Goal: Information Seeking & Learning: Learn about a topic

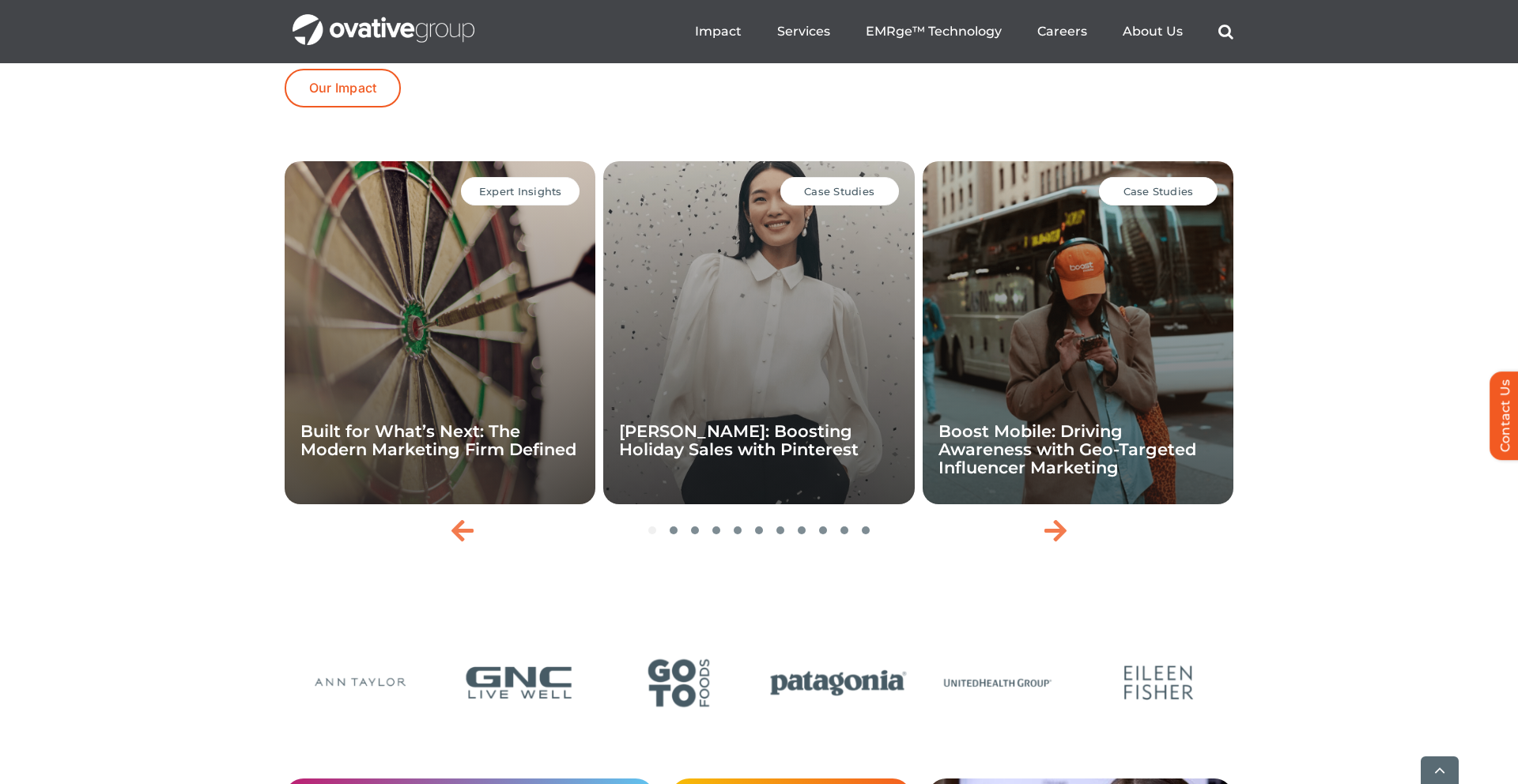
scroll to position [3338, 0]
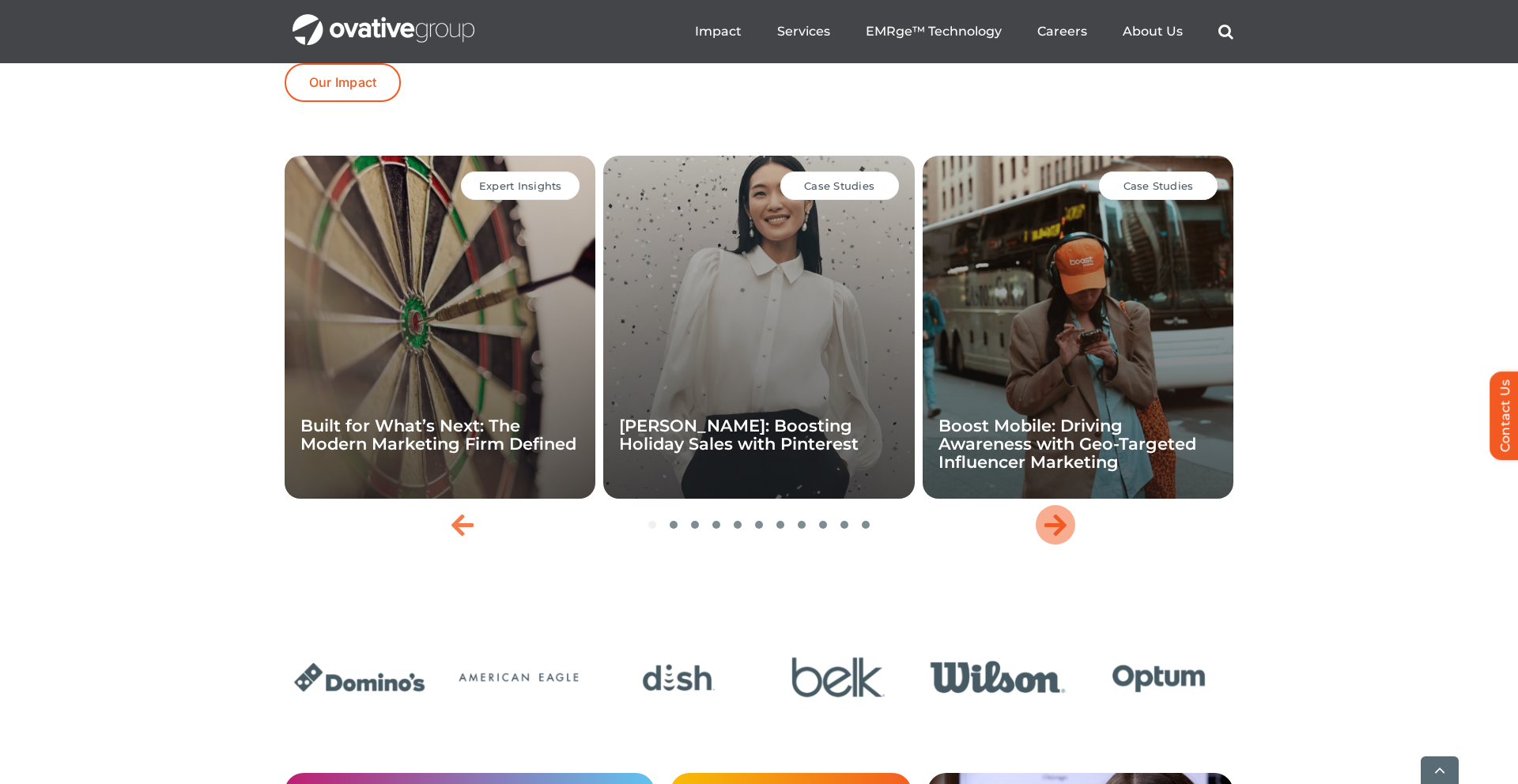
click at [1055, 537] on icon "Next slide" at bounding box center [1054, 524] width 22 height 26
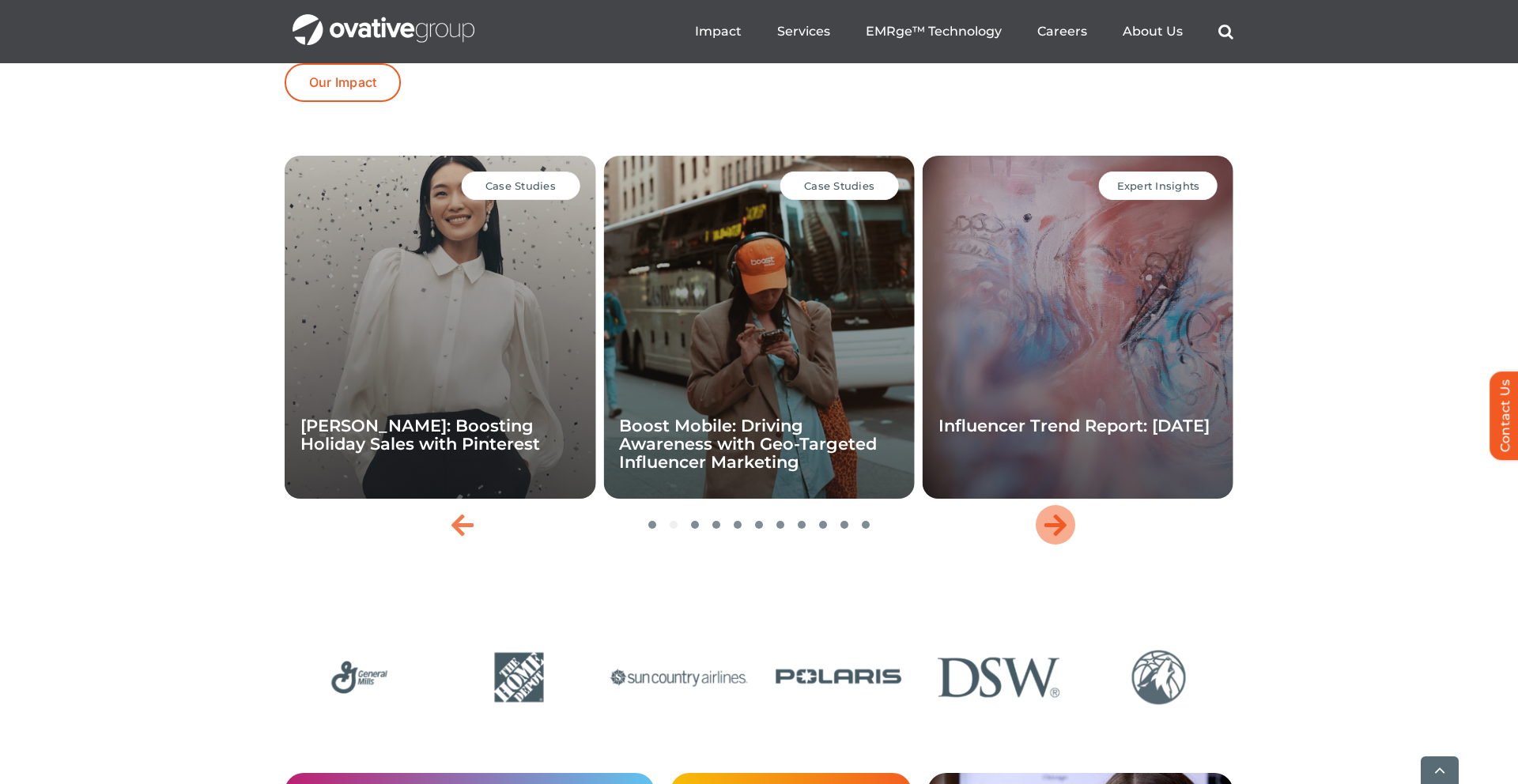
click at [1055, 537] on icon "Next slide" at bounding box center [1054, 524] width 22 height 26
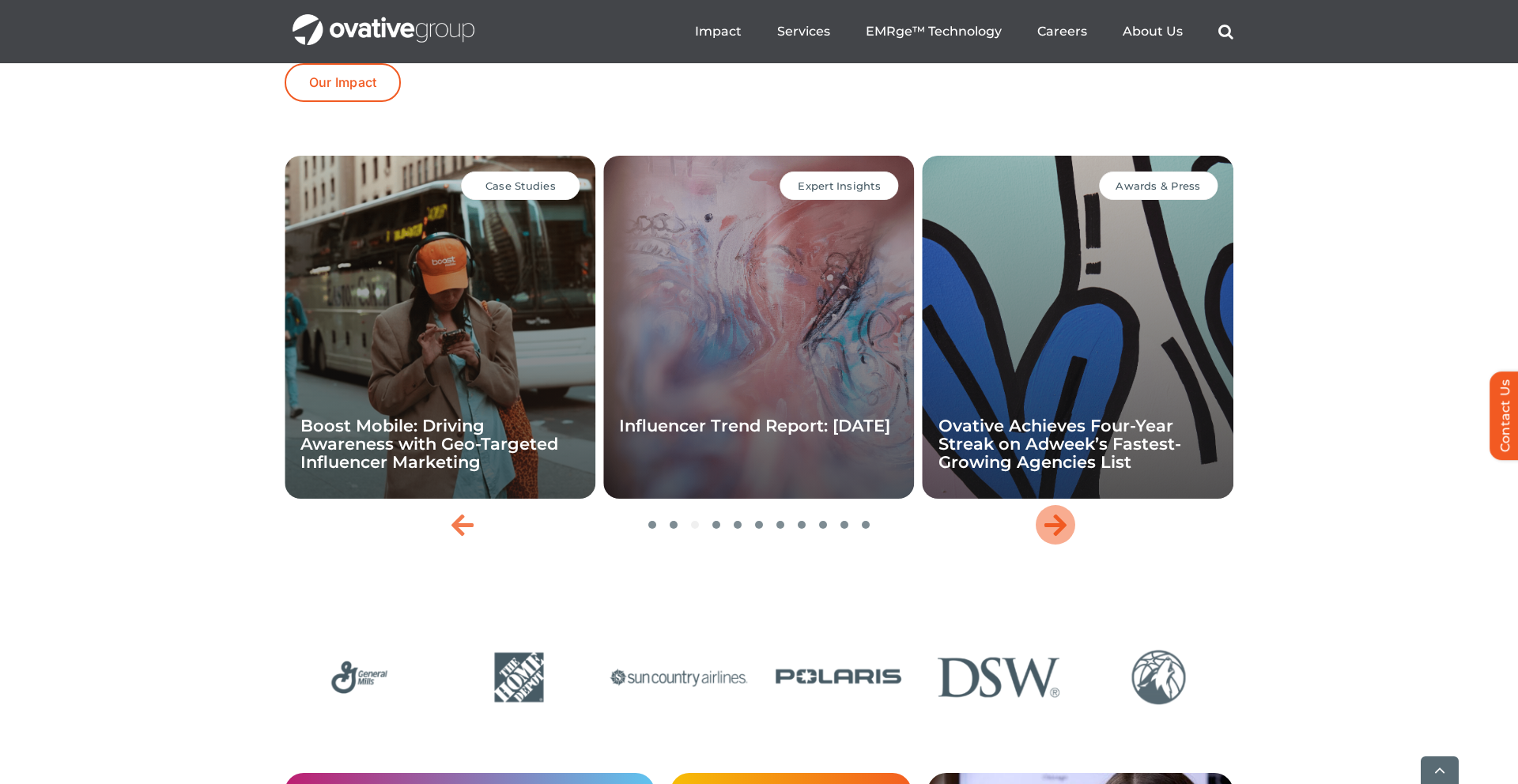
click at [1055, 537] on icon "Next slide" at bounding box center [1054, 524] width 22 height 26
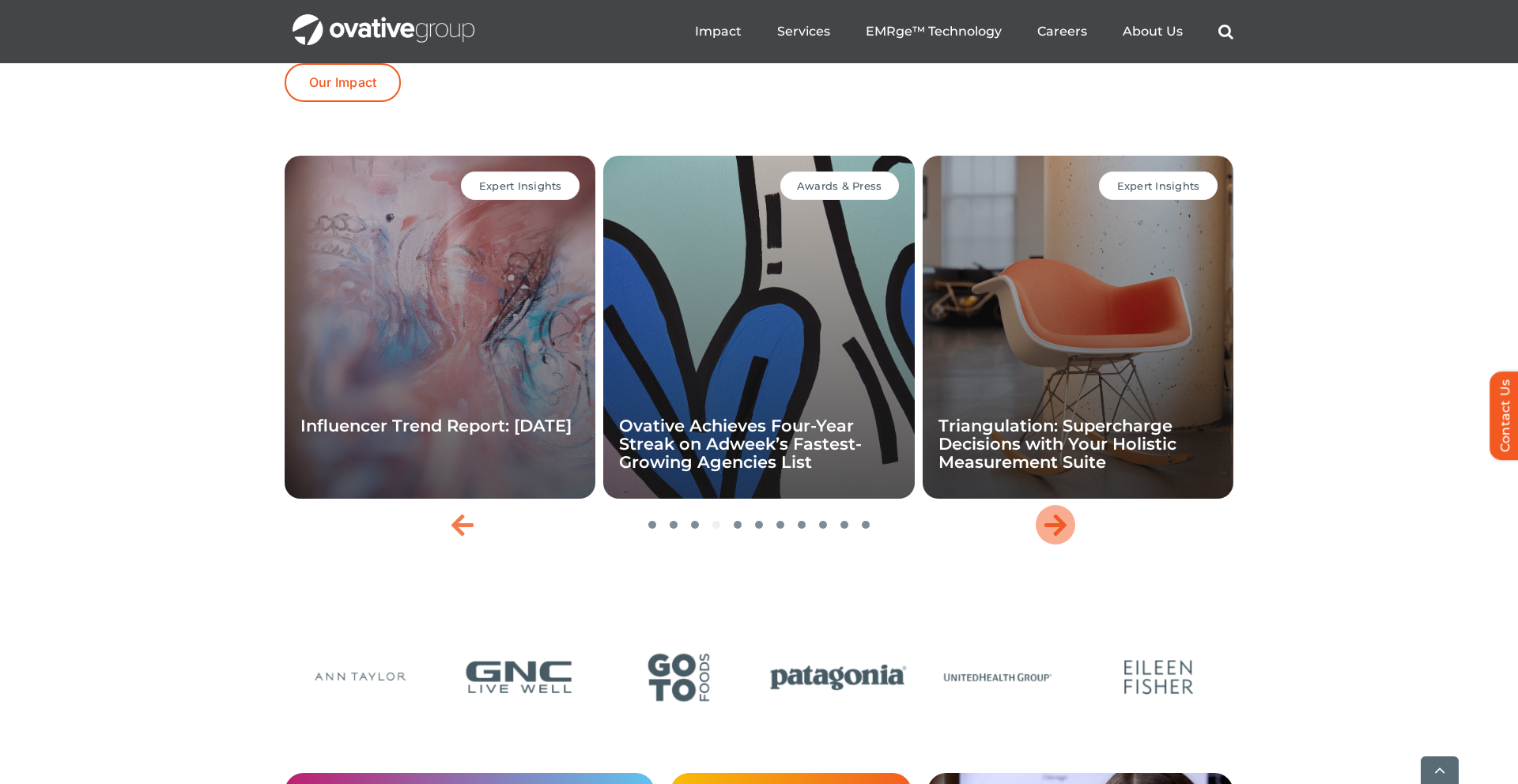
click at [1055, 537] on icon "Next slide" at bounding box center [1054, 524] width 22 height 26
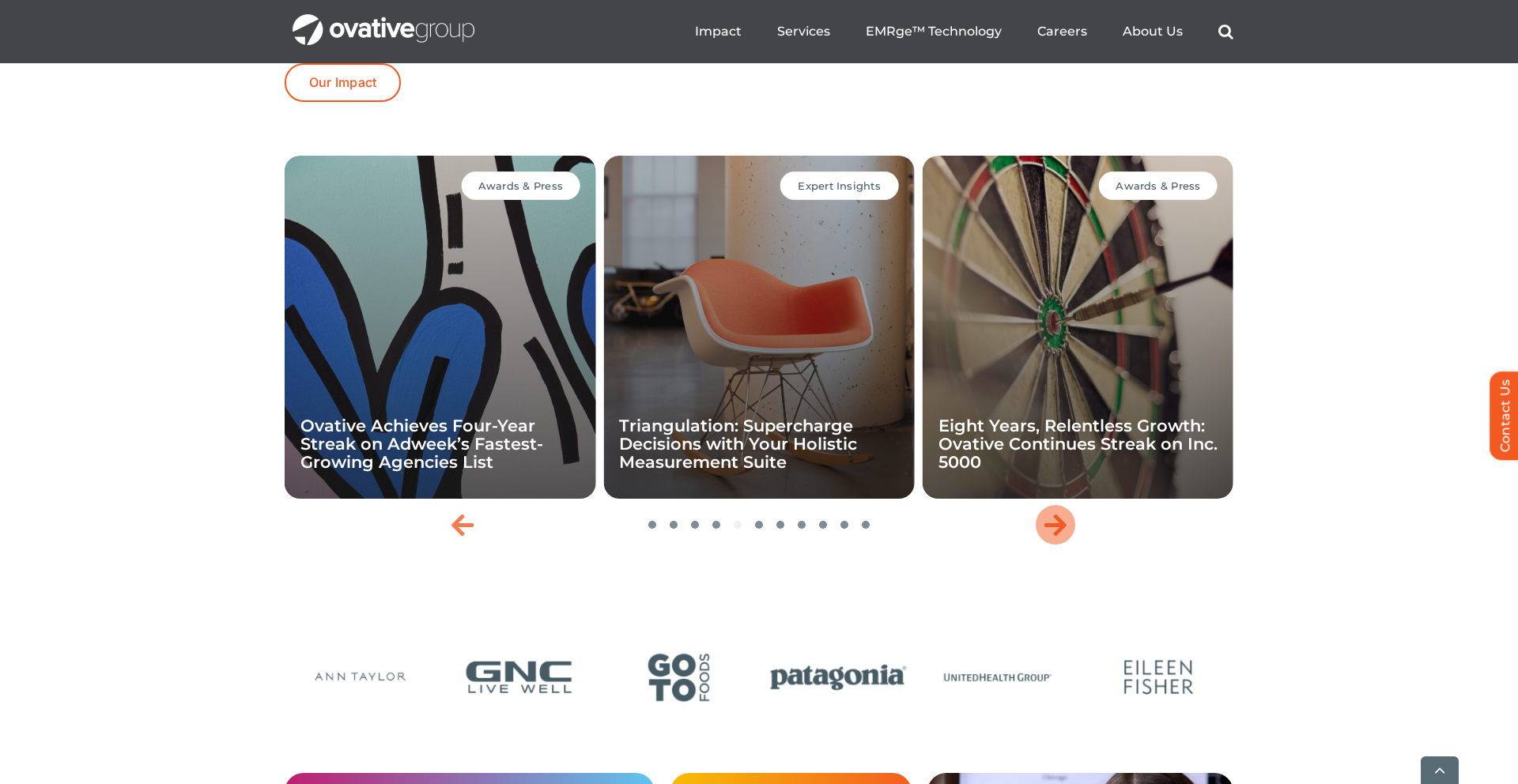
click at [1055, 537] on icon "Next slide" at bounding box center [1054, 524] width 22 height 26
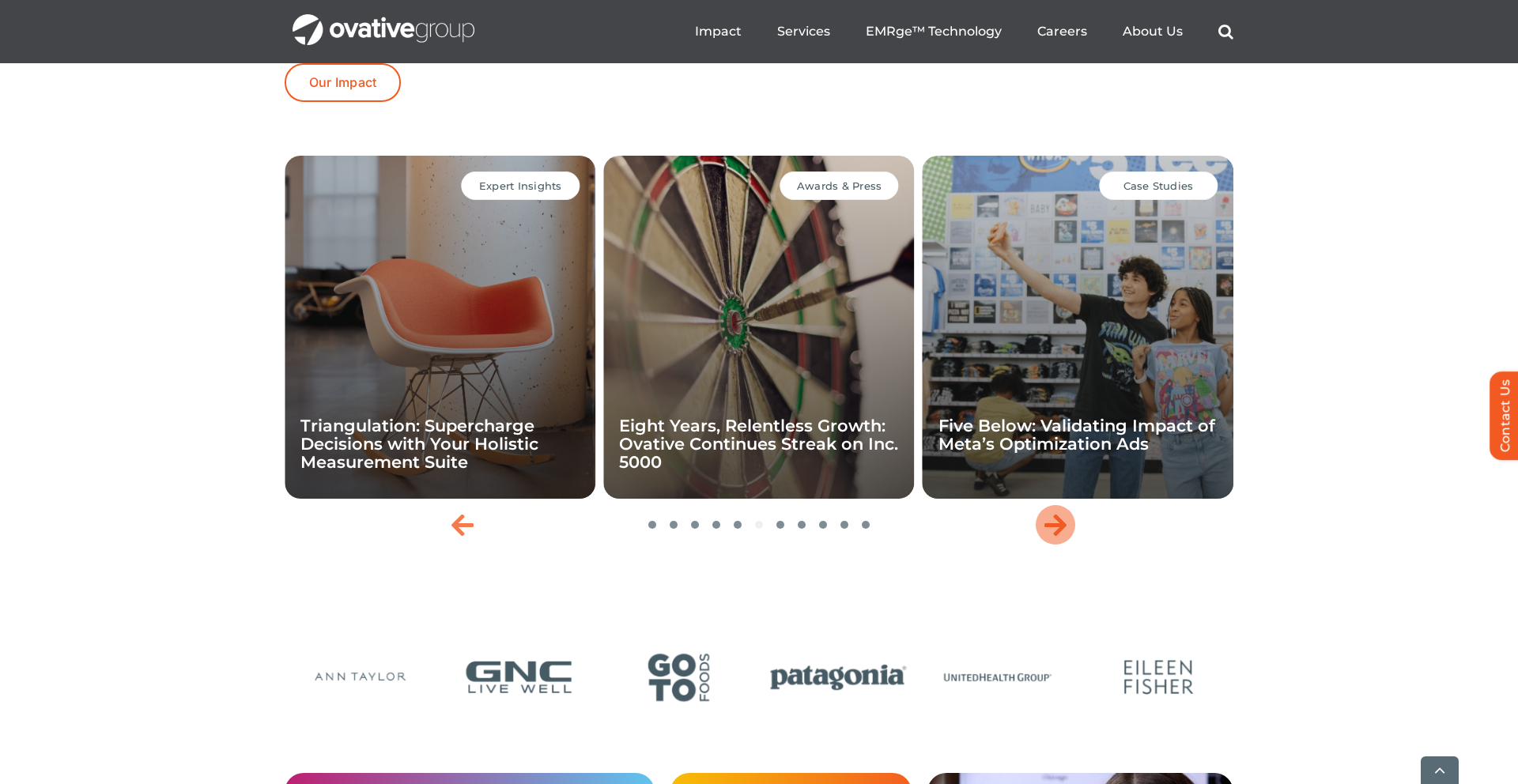
click at [1055, 537] on icon "Next slide" at bounding box center [1054, 524] width 22 height 26
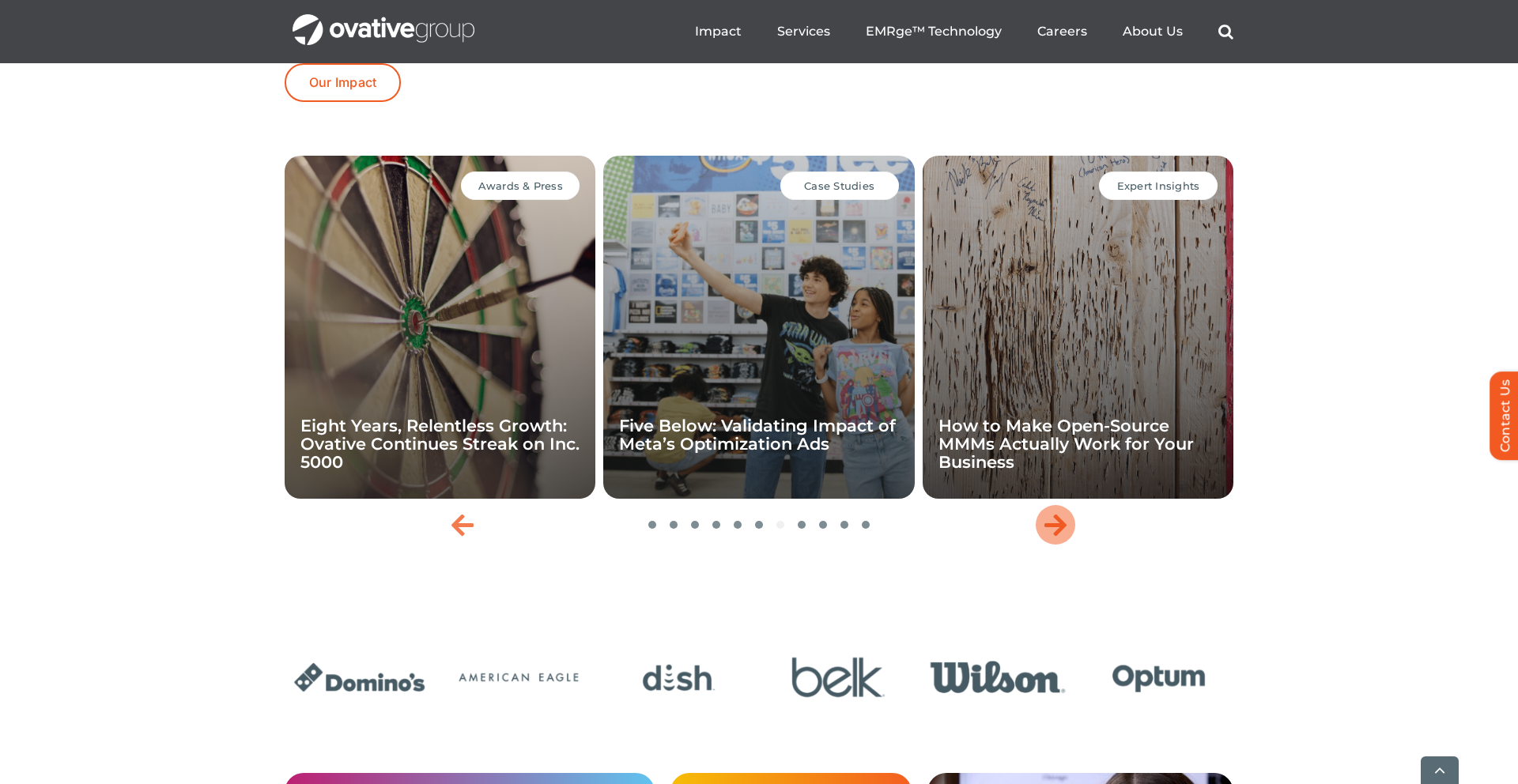
click at [1055, 537] on icon "Next slide" at bounding box center [1054, 524] width 22 height 26
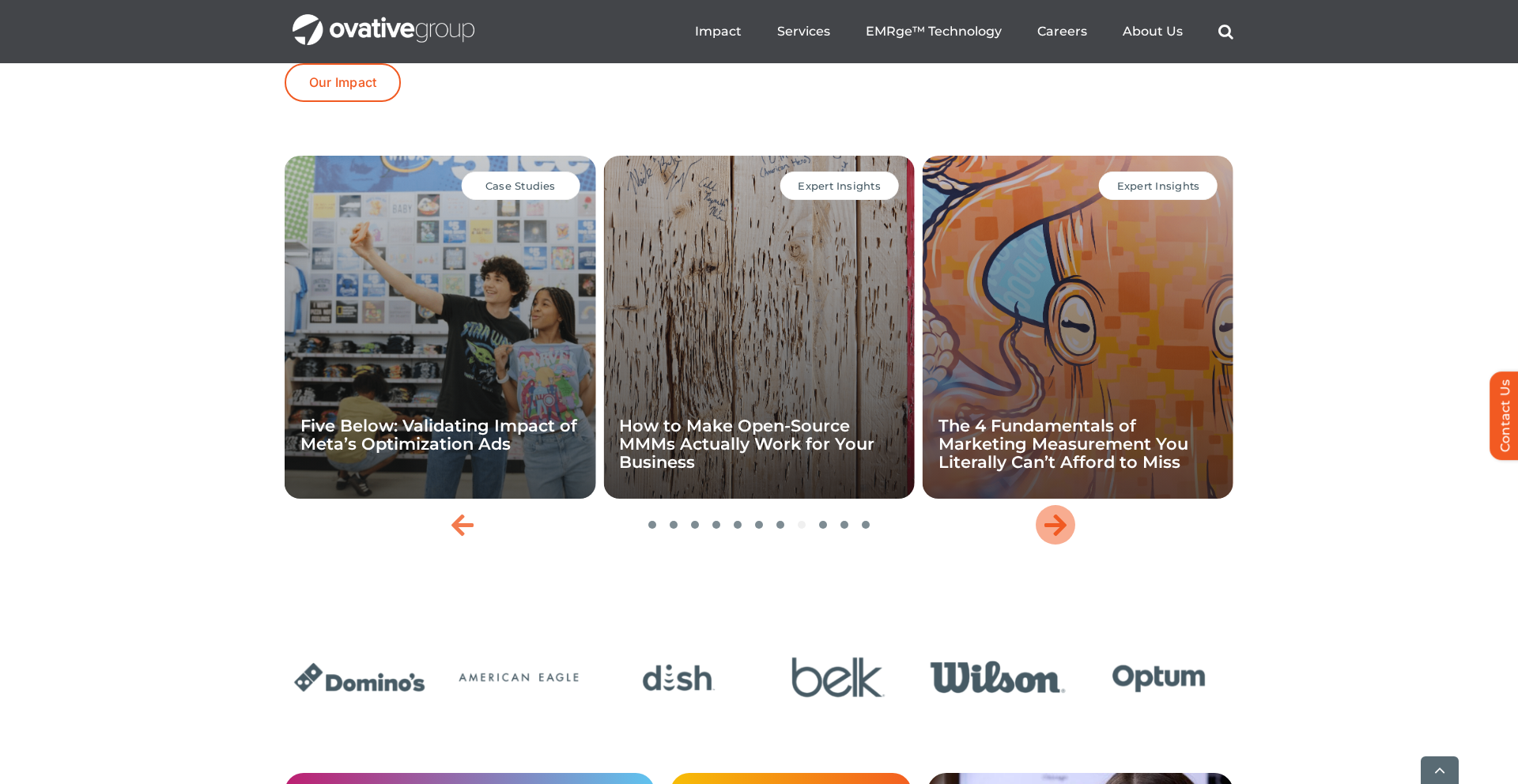
click at [1055, 537] on icon "Next slide" at bounding box center [1054, 524] width 22 height 26
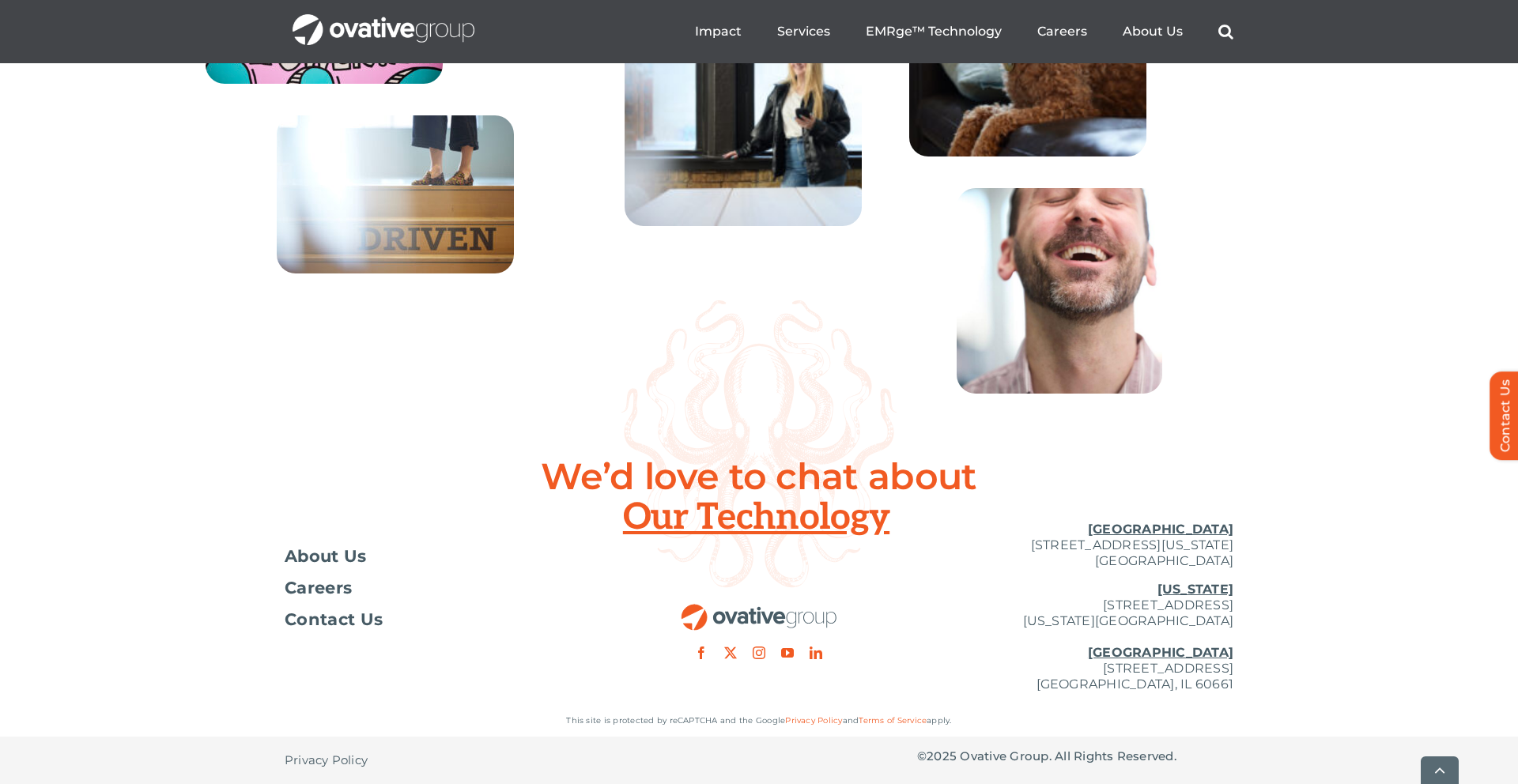
scroll to position [5686, 0]
click at [329, 556] on span "About Us" at bounding box center [325, 556] width 82 height 16
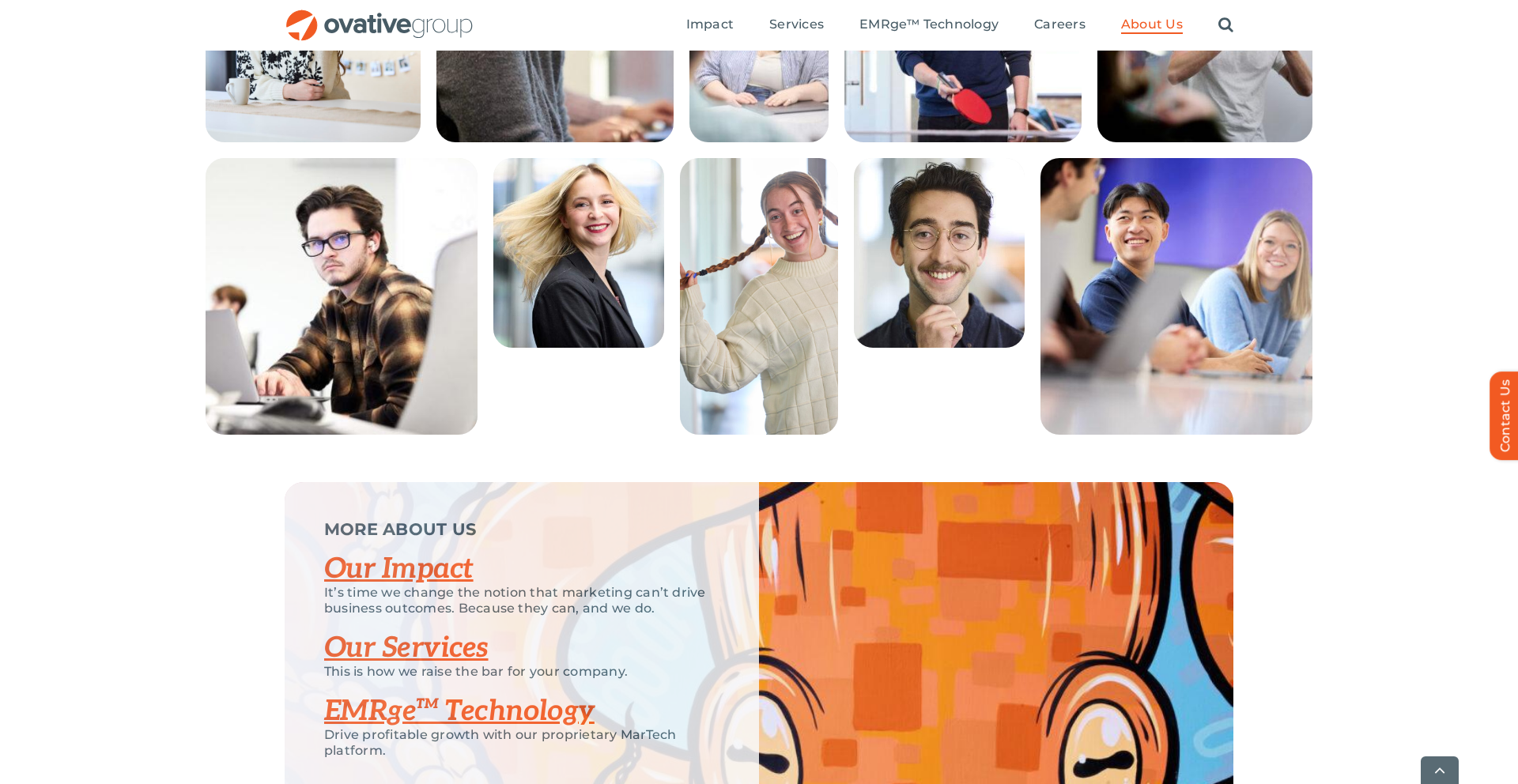
scroll to position [3265, 0]
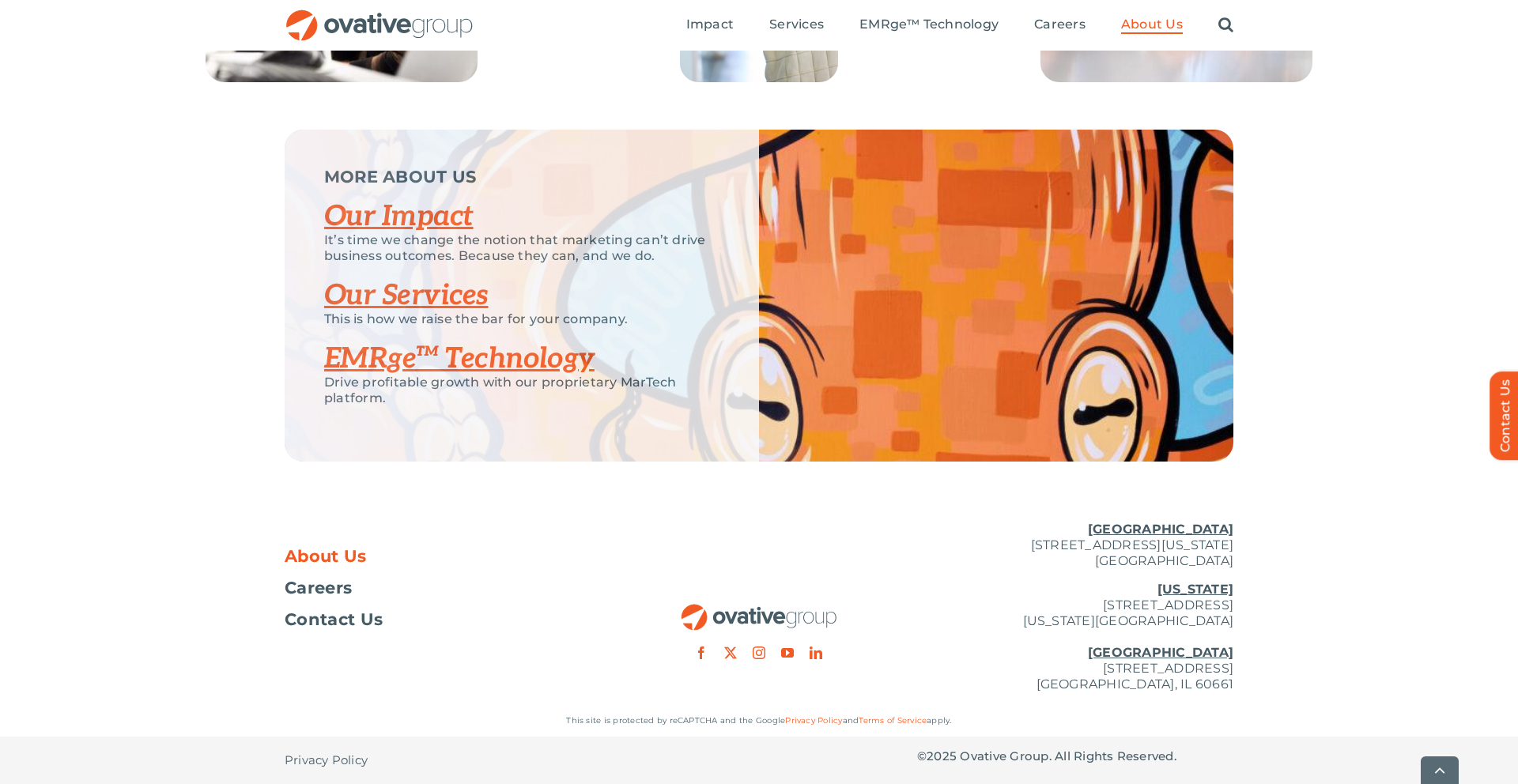
click at [399, 303] on link "Our Services" at bounding box center [406, 296] width 164 height 35
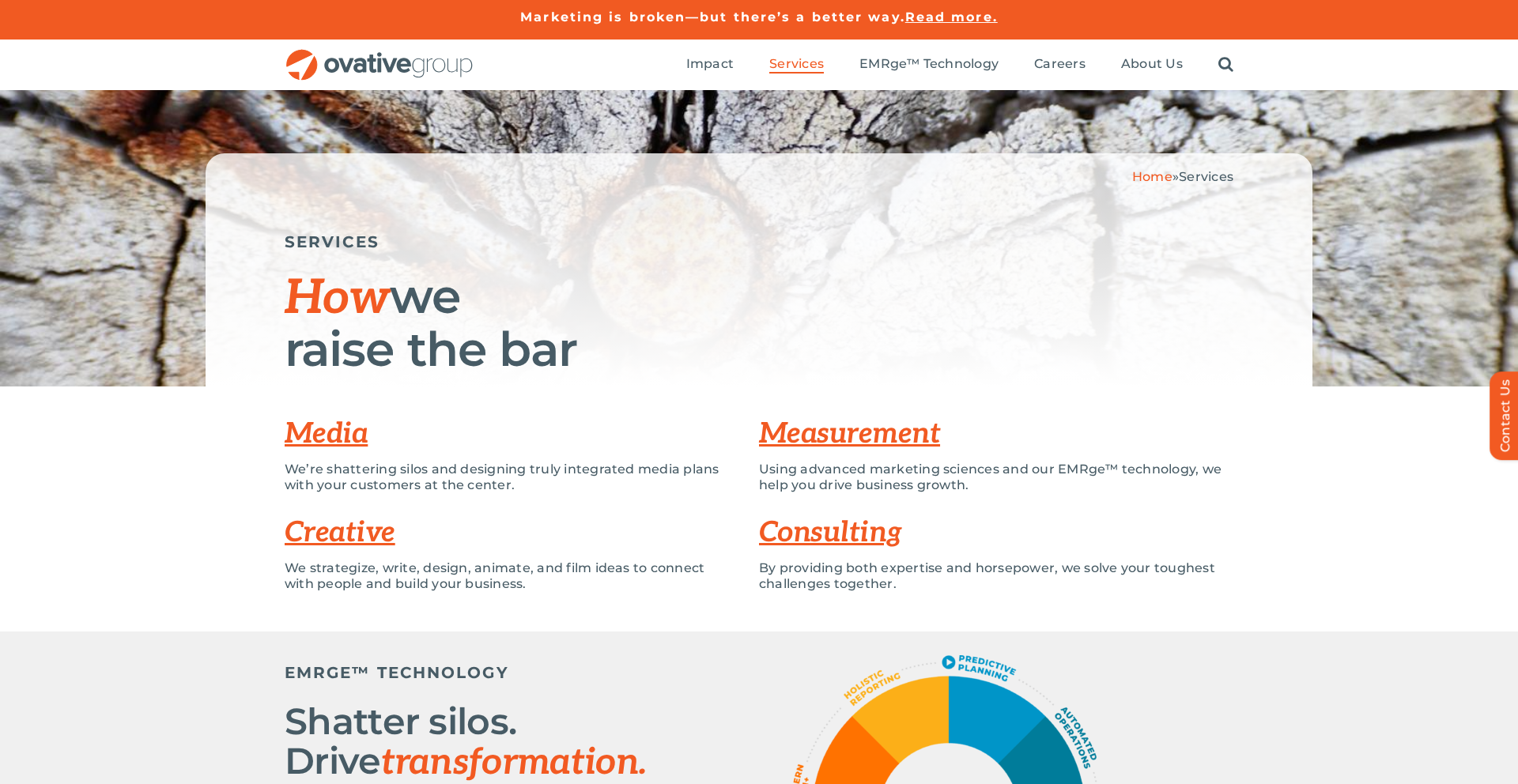
click at [346, 542] on link "Creative" at bounding box center [339, 533] width 111 height 35
click at [712, 65] on span "Impact" at bounding box center [709, 63] width 47 height 16
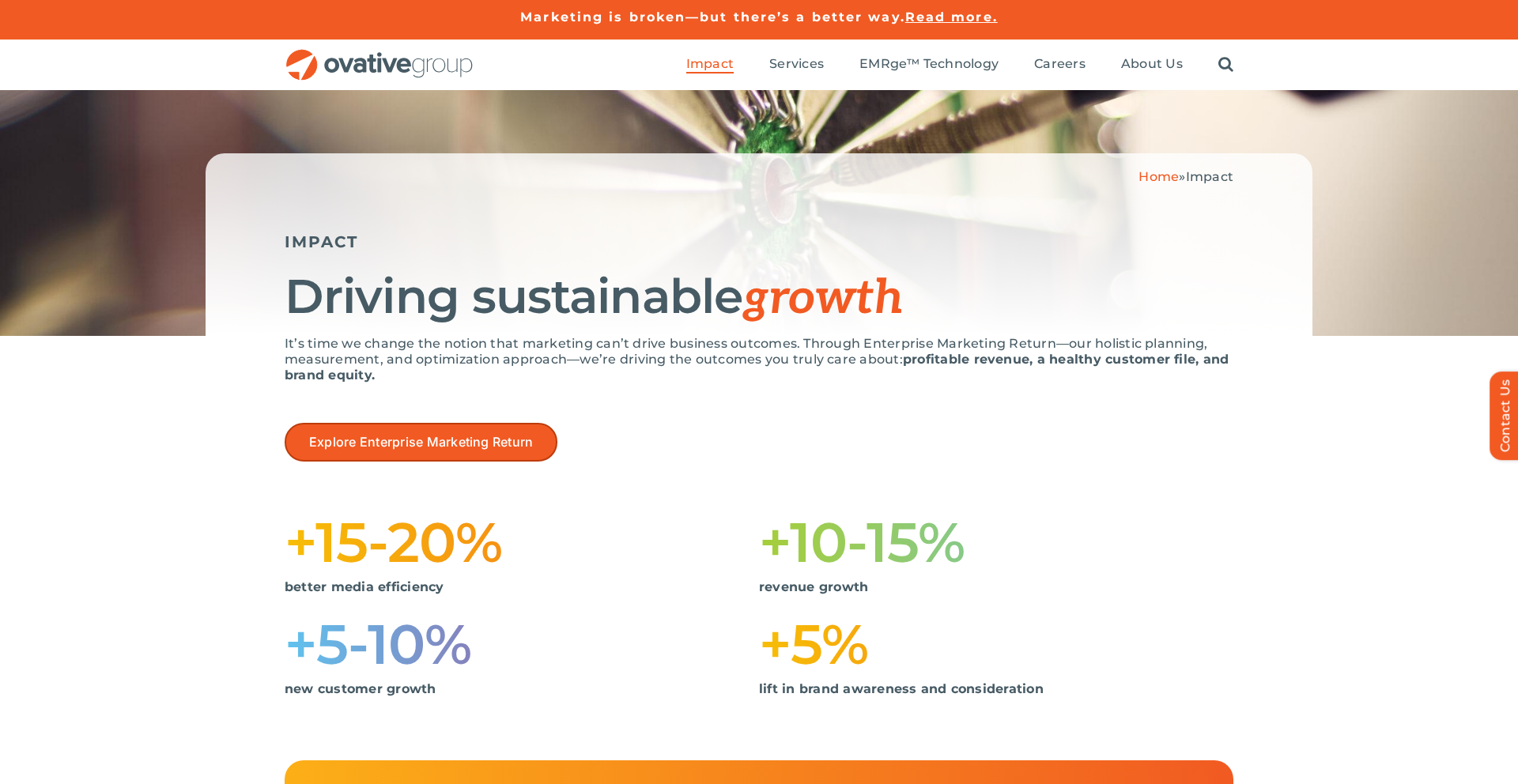
click at [471, 439] on span "Explore Enterprise Marketing Return" at bounding box center [420, 442] width 224 height 15
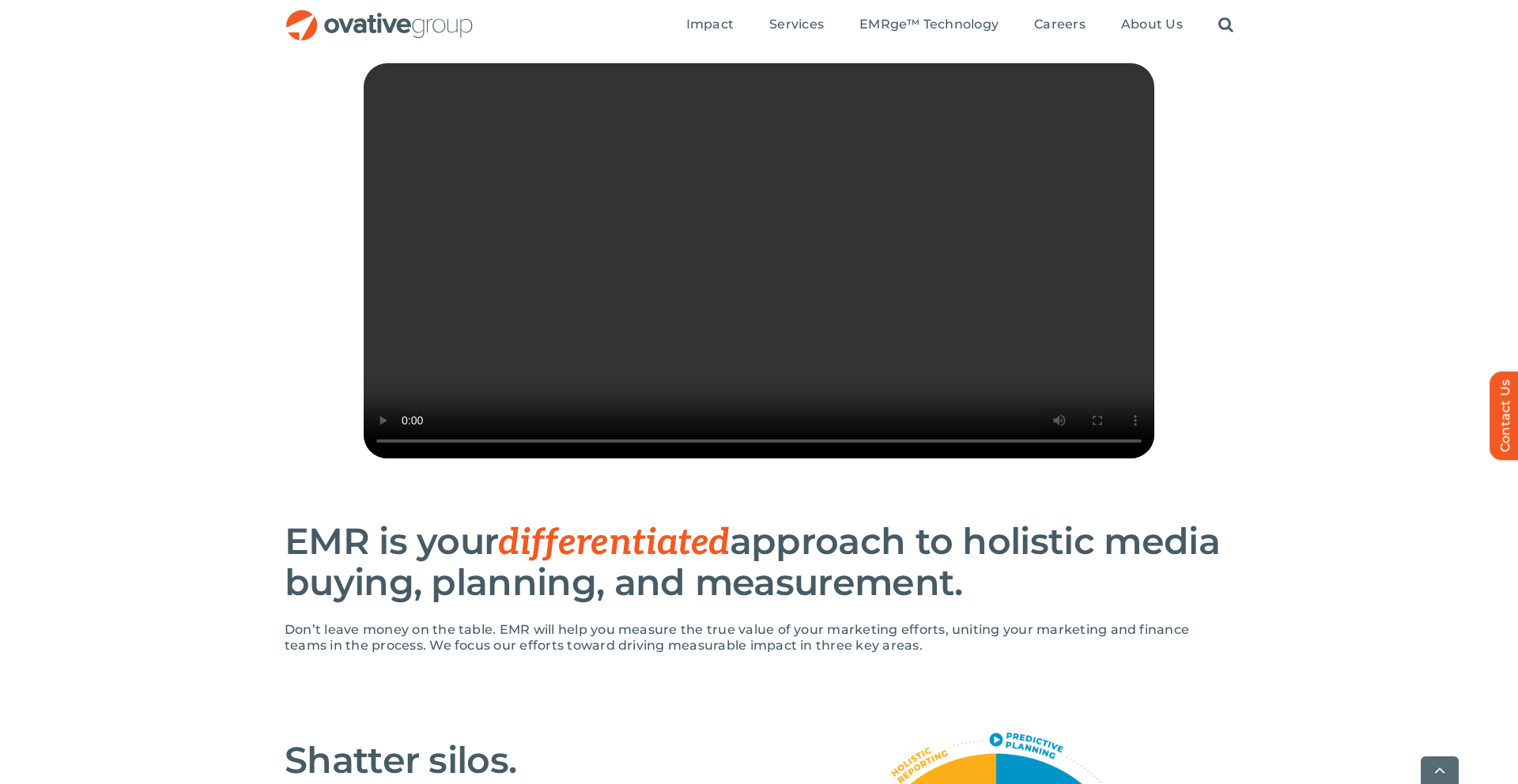
scroll to position [390, 0]
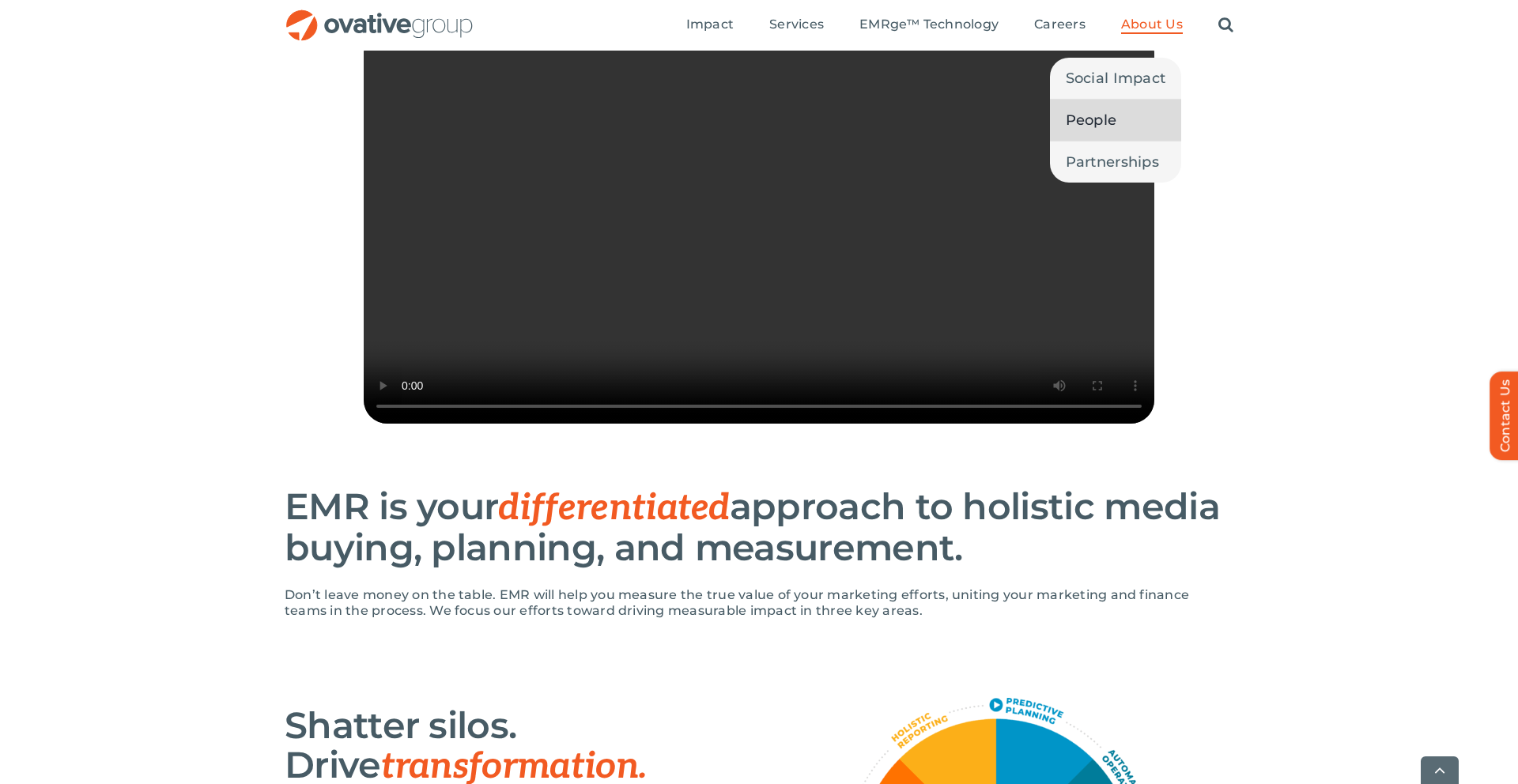
click at [1102, 128] on span "People" at bounding box center [1091, 119] width 51 height 22
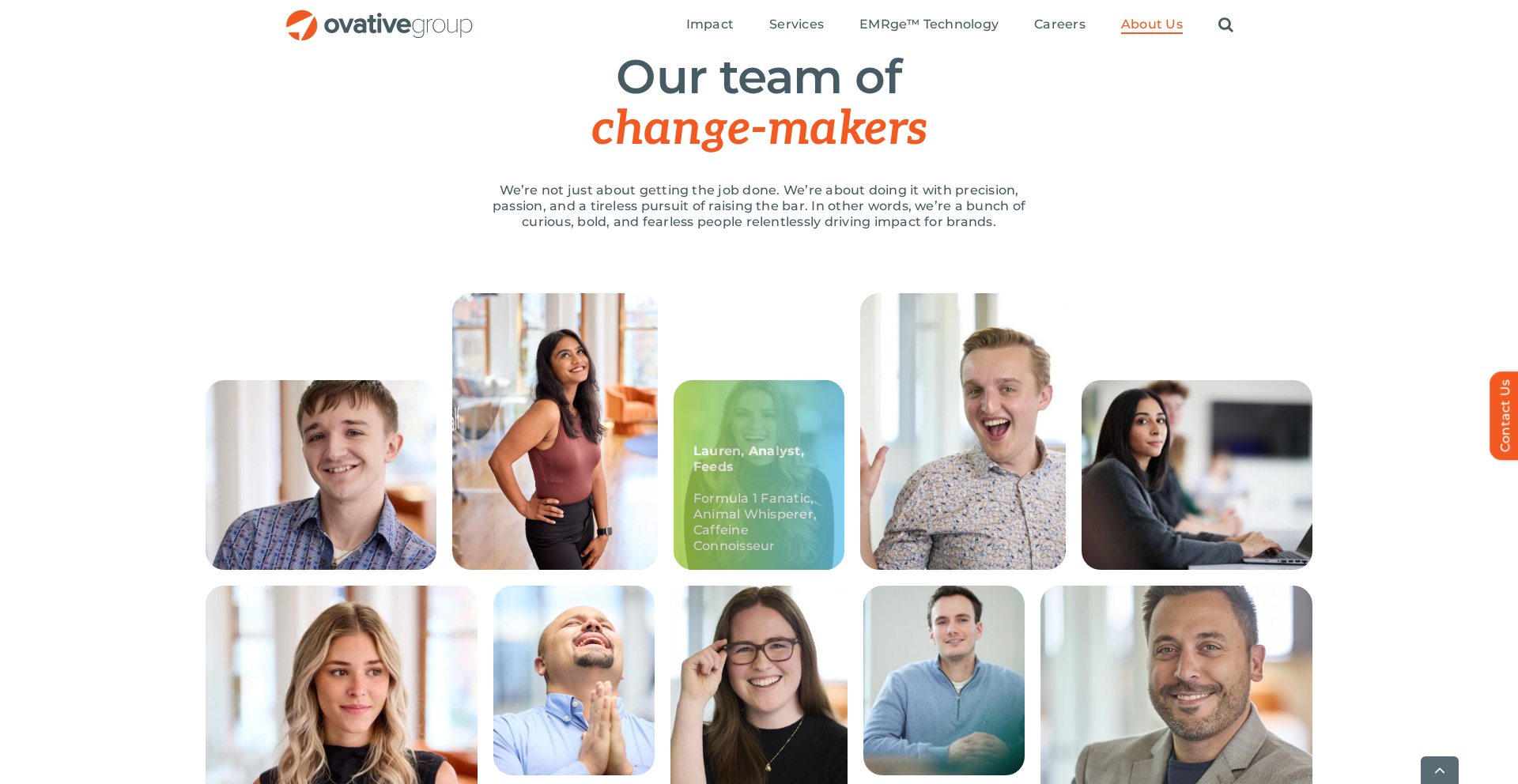
scroll to position [162, 0]
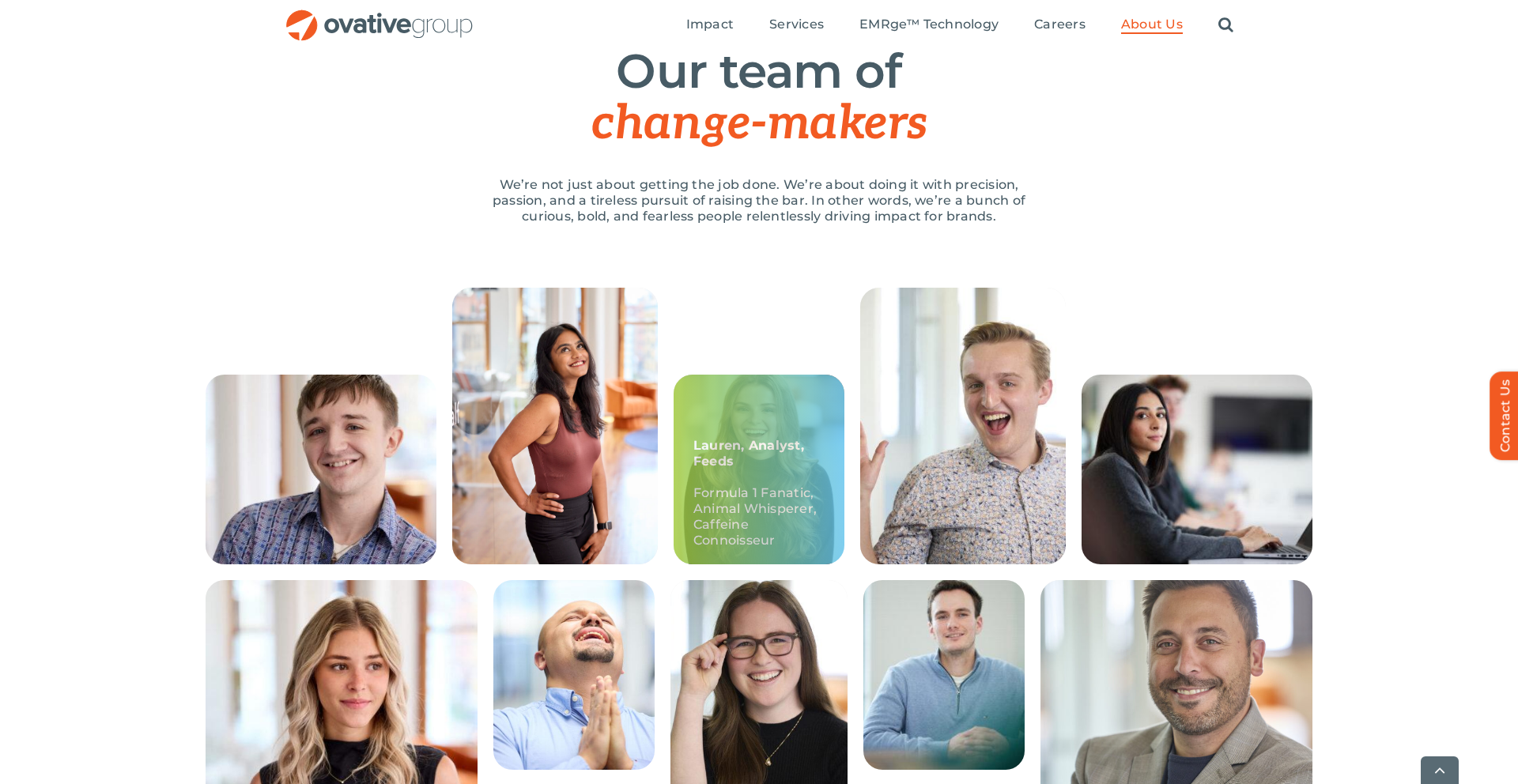
click at [769, 410] on div "Lauren, Analyst, Feeds Formula 1 Fanatic, Animal Whisperer, Caffeine Connoisseur" at bounding box center [759, 469] width 171 height 190
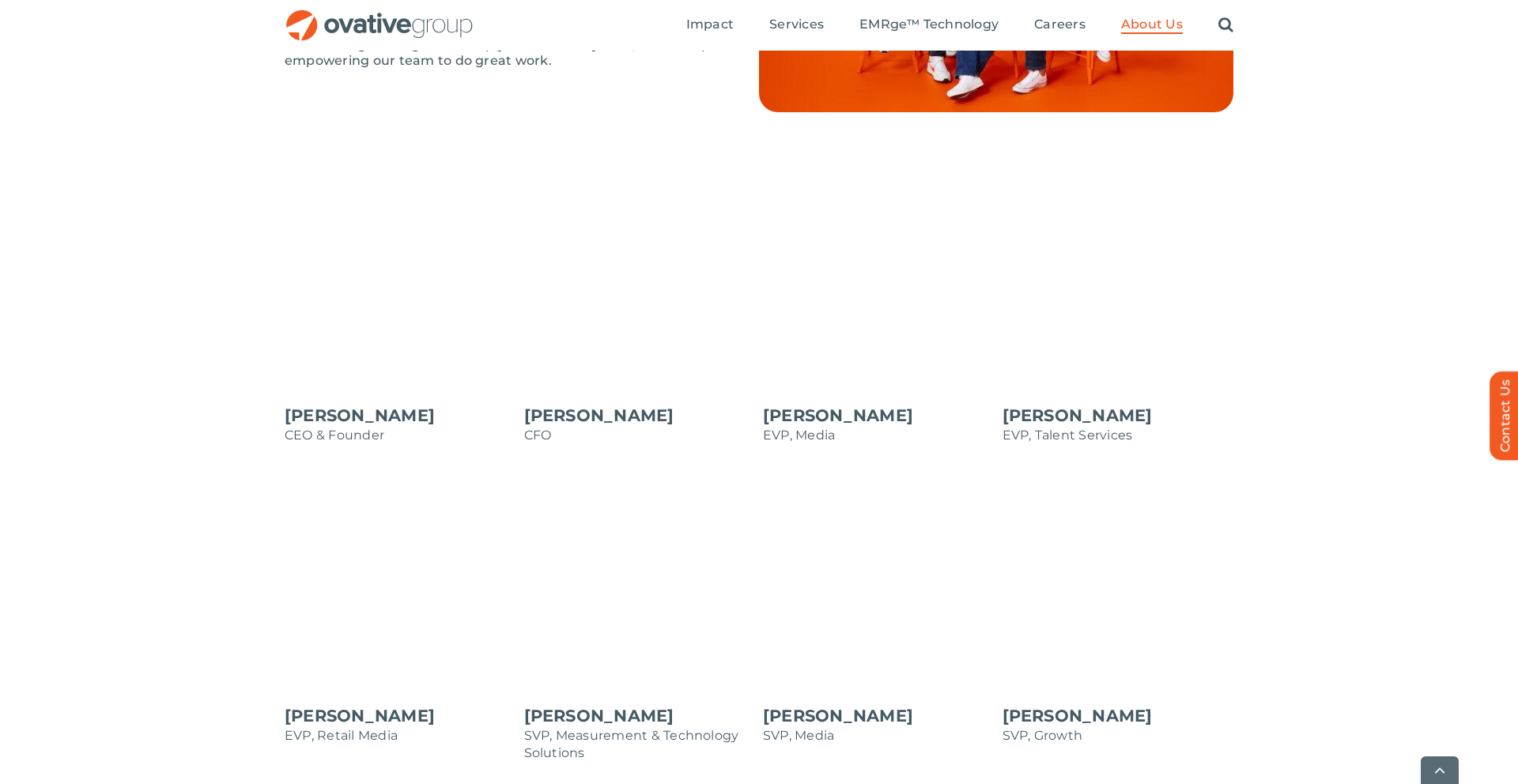
scroll to position [1275, 0]
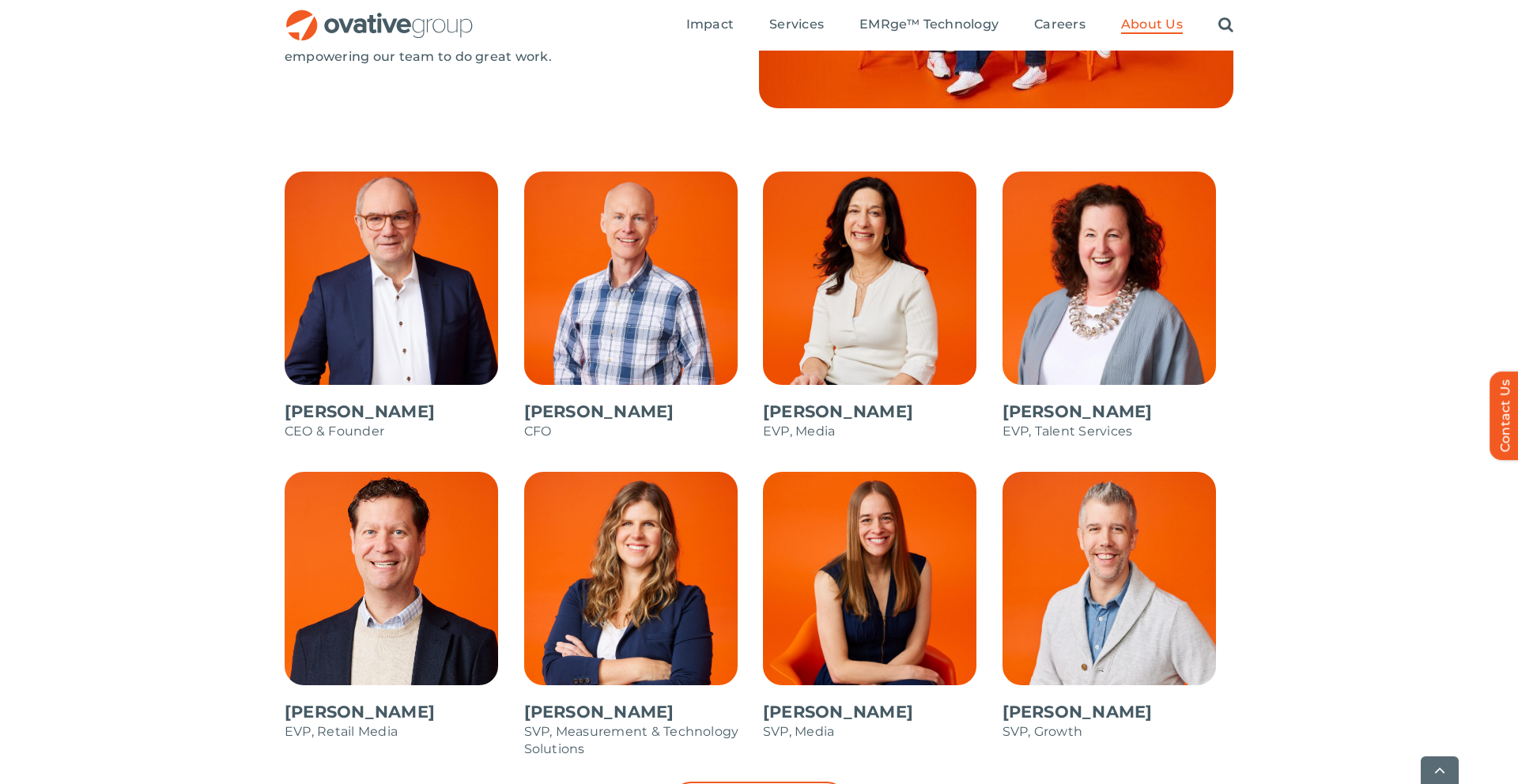
click at [847, 346] on span at bounding box center [878, 314] width 231 height 284
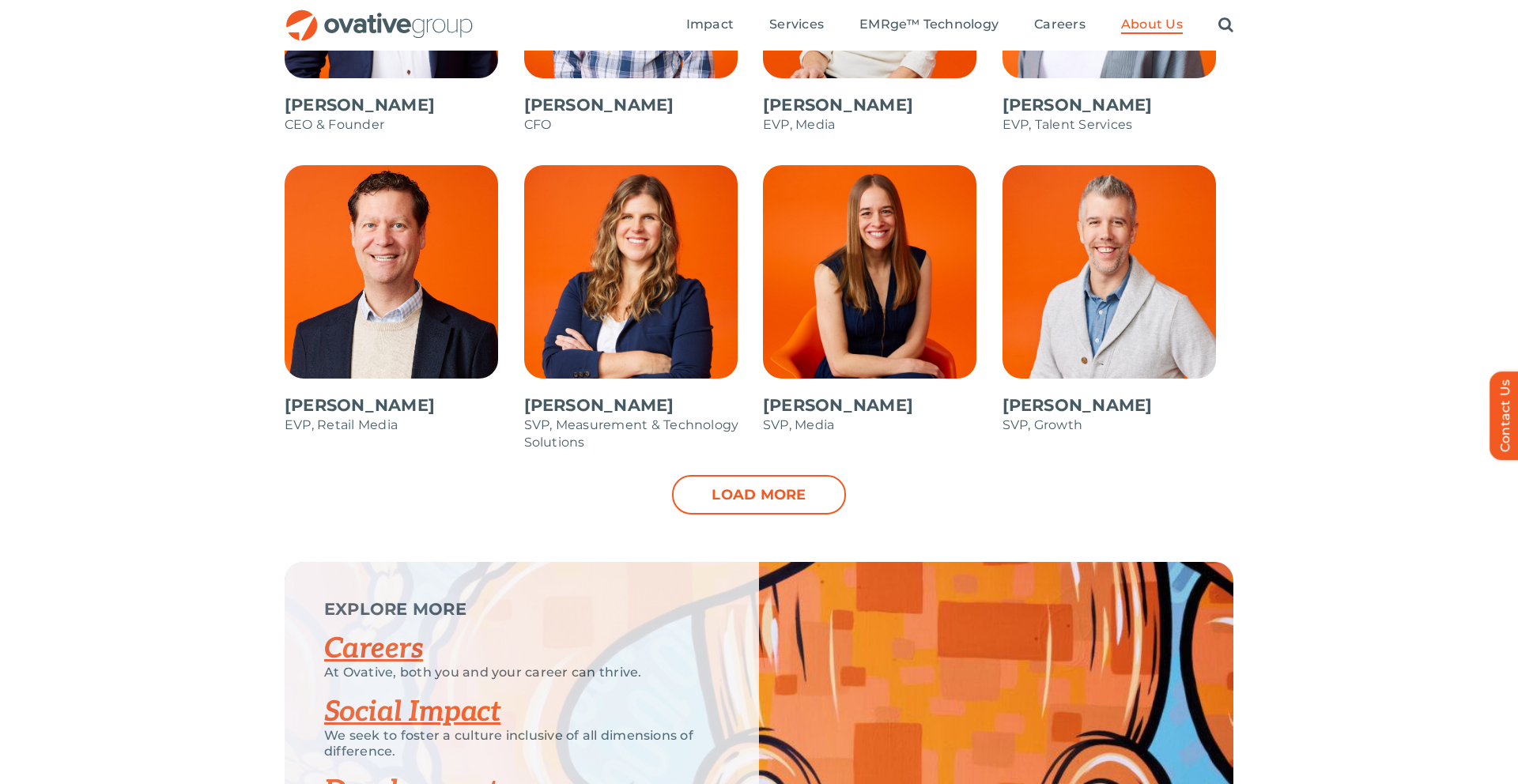
scroll to position [1576, 0]
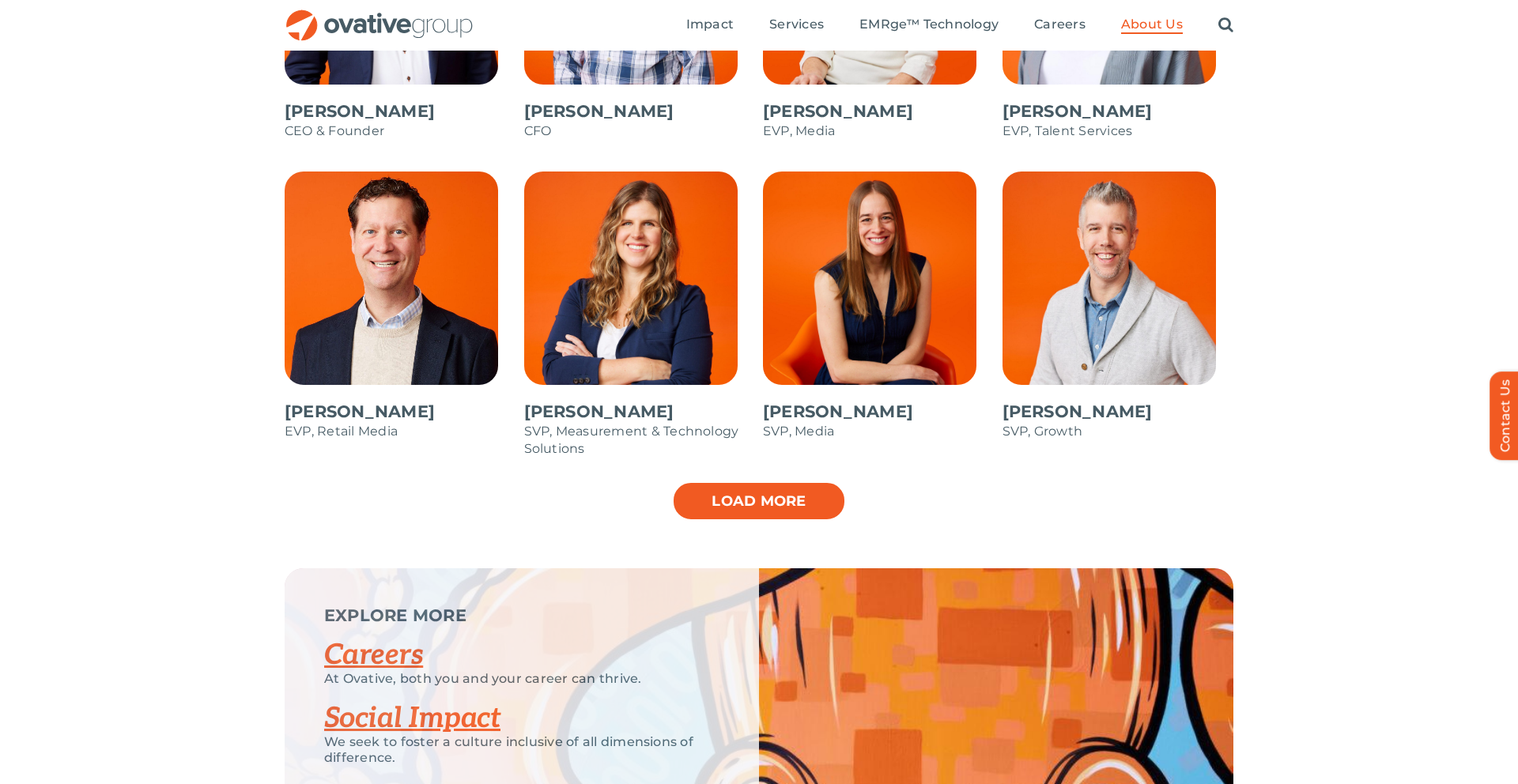
click at [744, 504] on link "Load more" at bounding box center [759, 502] width 174 height 40
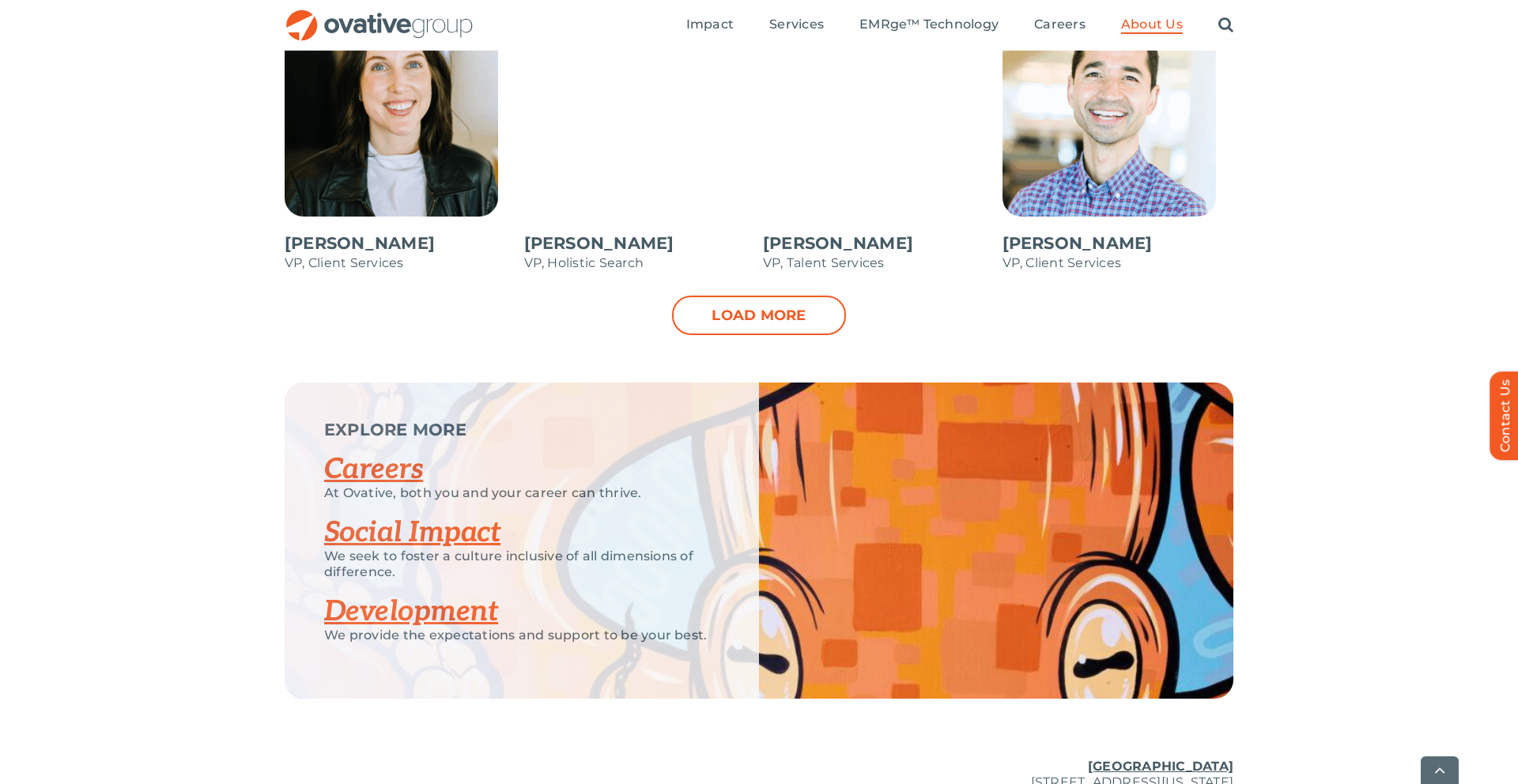
scroll to position [2380, 0]
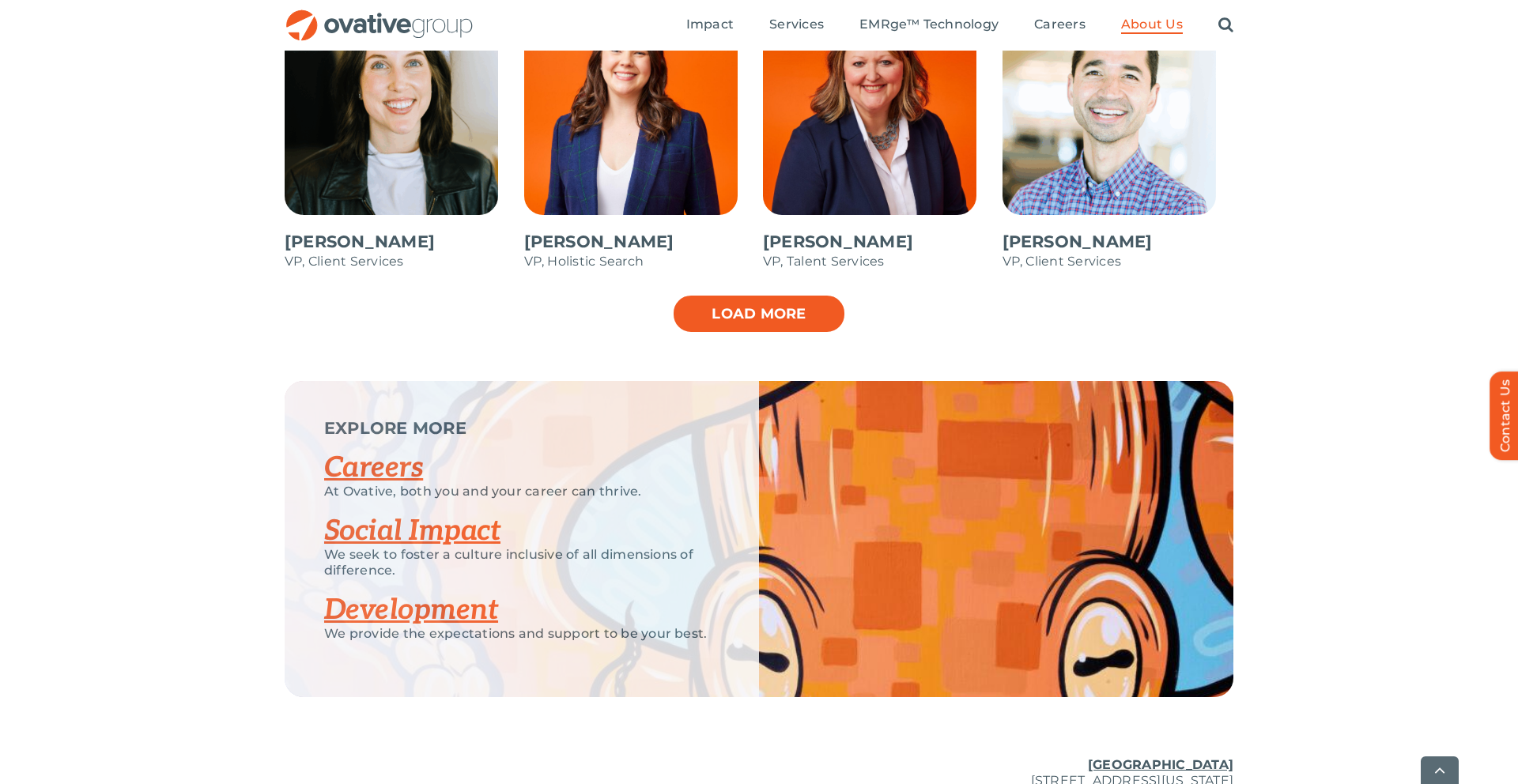
click at [782, 319] on link "Load more" at bounding box center [759, 314] width 174 height 40
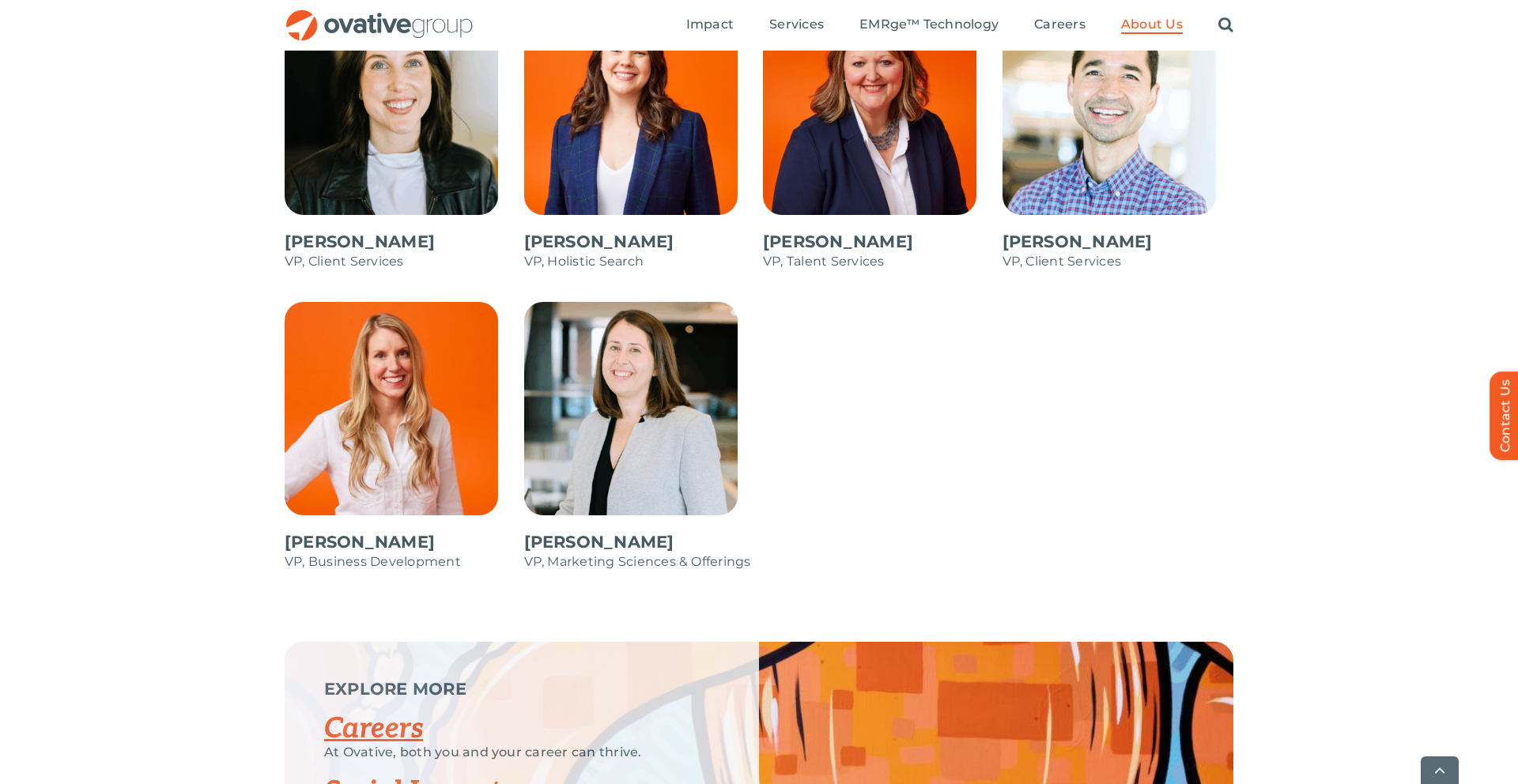
click at [336, 377] on span at bounding box center [400, 444] width 231 height 284
click at [377, 173] on span at bounding box center [400, 144] width 231 height 284
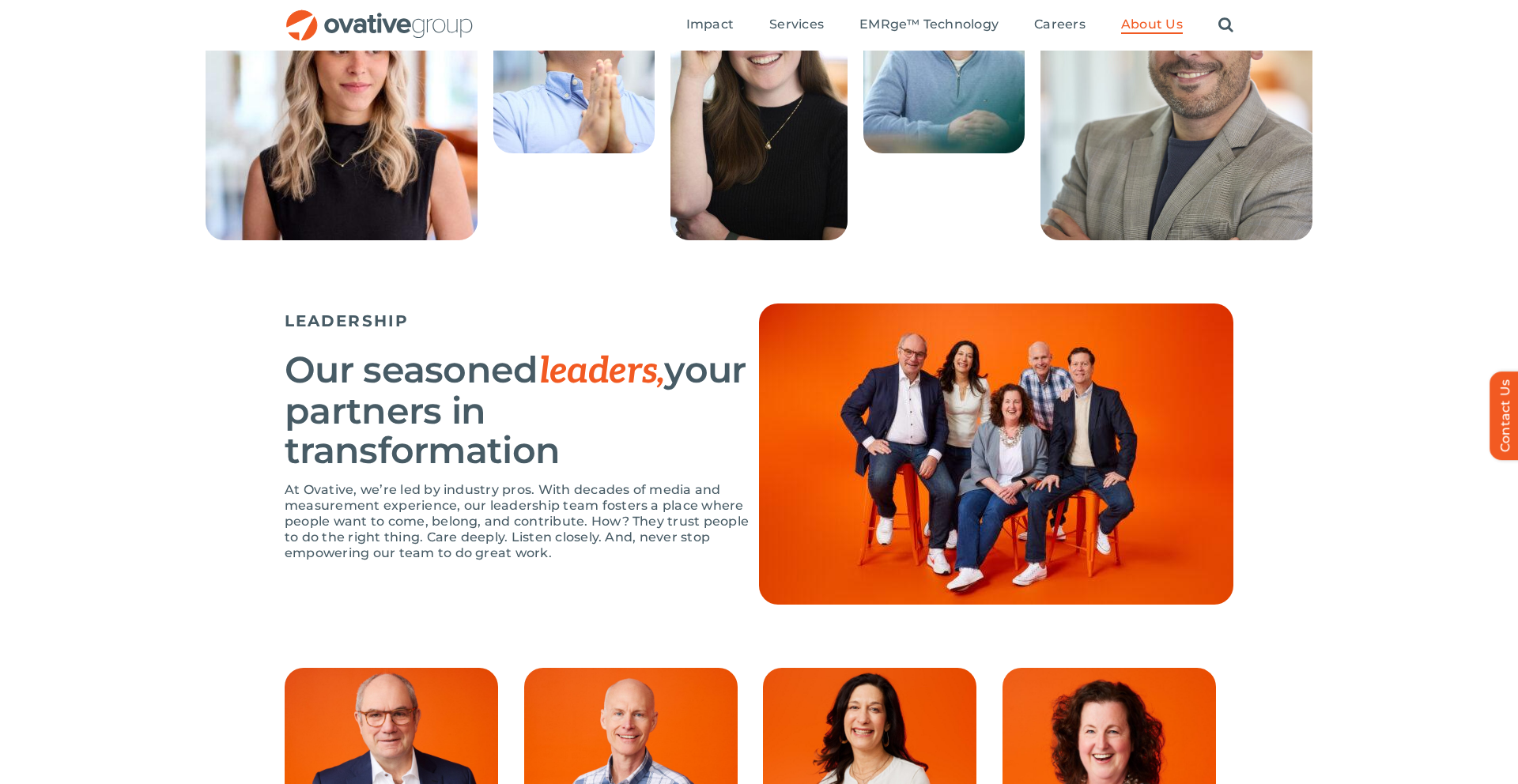
scroll to position [0, 0]
